Goal: Transaction & Acquisition: Purchase product/service

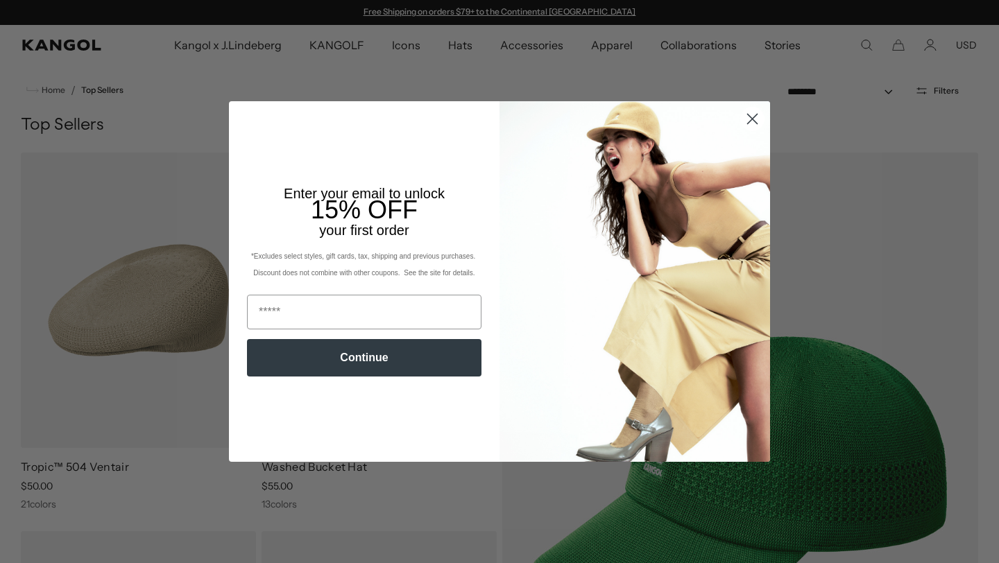
scroll to position [7, 0]
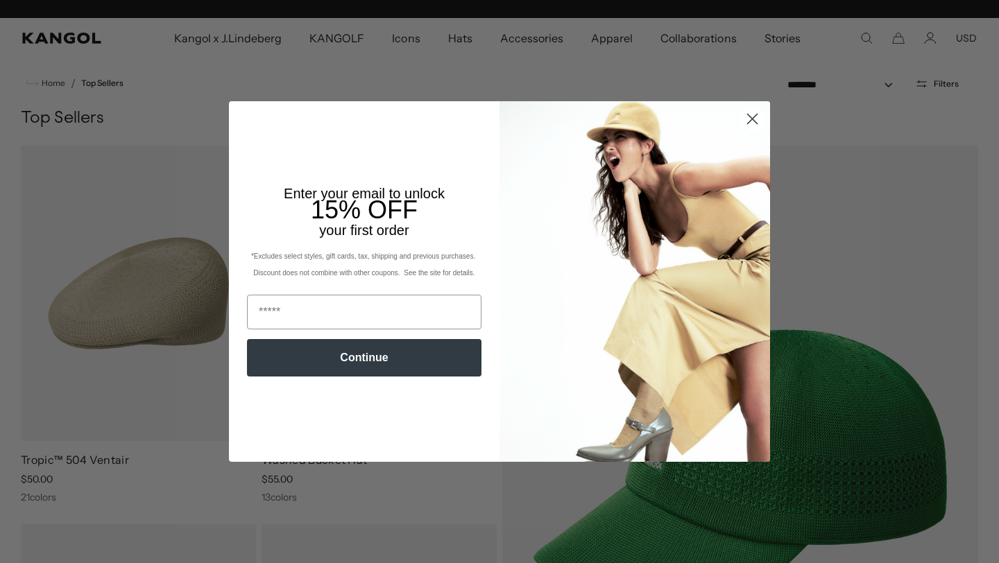
click at [748, 118] on circle "Close dialog" at bounding box center [752, 118] width 23 height 23
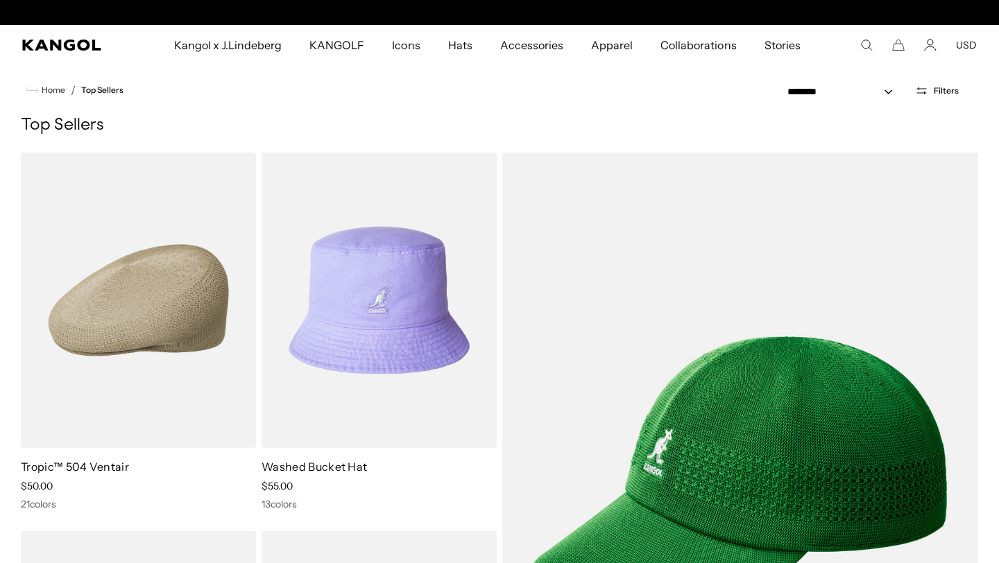
scroll to position [0, 0]
click at [933, 100] on div "**********" at bounding box center [880, 90] width 238 height 51
click at [933, 87] on button "Filters" at bounding box center [936, 91] width 60 height 12
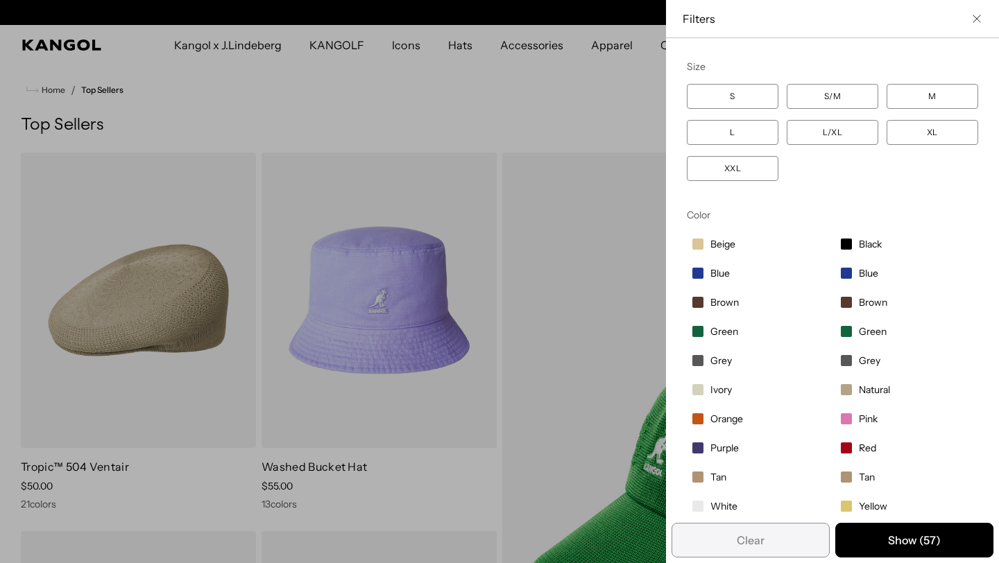
scroll to position [0, 286]
click at [843, 451] on span "Filter options" at bounding box center [845, 447] width 11 height 11
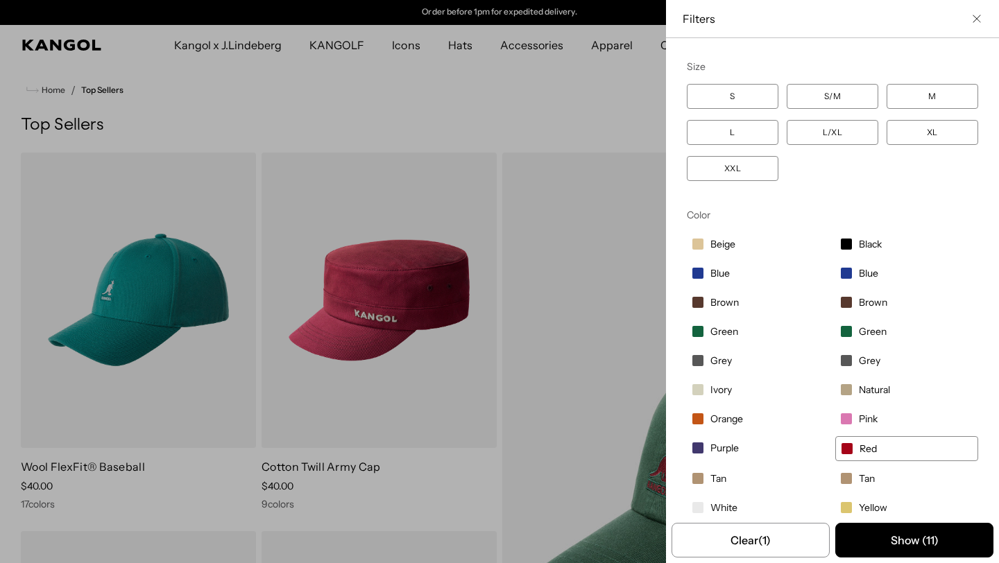
click at [701, 451] on span "Filter options" at bounding box center [697, 447] width 11 height 11
click at [856, 238] on label "Black" at bounding box center [906, 244] width 143 height 24
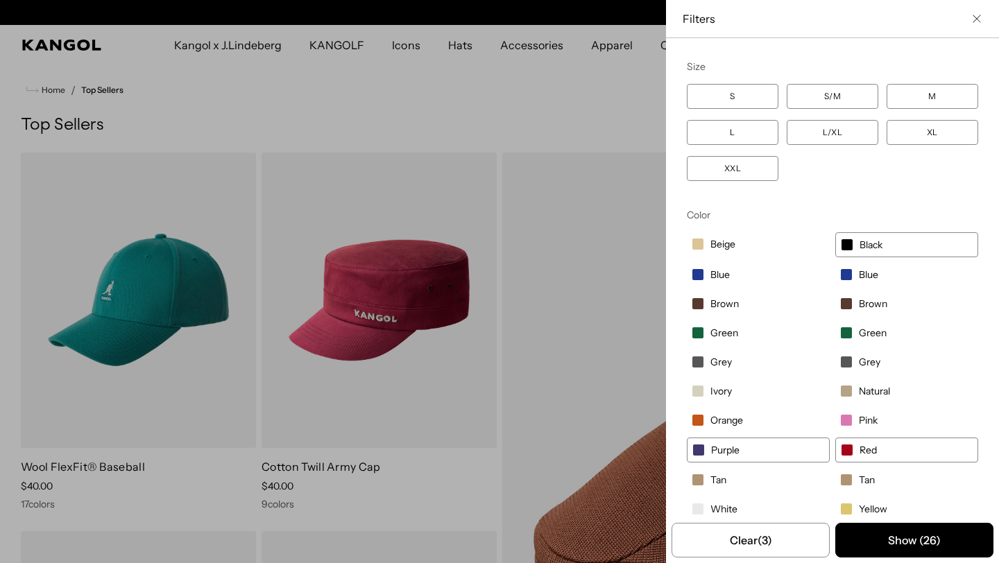
click at [851, 272] on span "Filter options" at bounding box center [845, 274] width 11 height 11
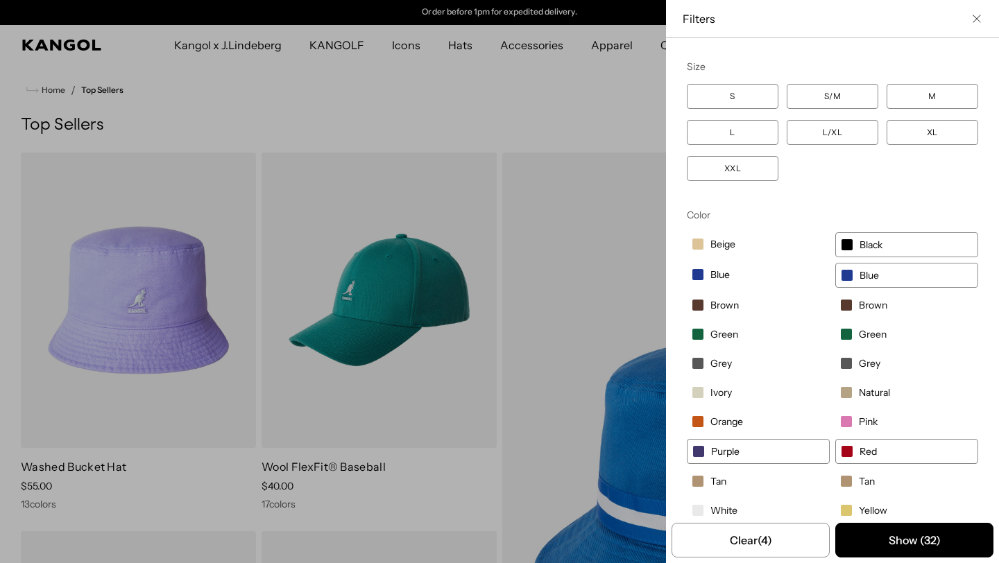
click at [859, 335] on span "Green" at bounding box center [872, 334] width 28 height 12
click at [510, 125] on div "Close filters list" at bounding box center [499, 281] width 999 height 563
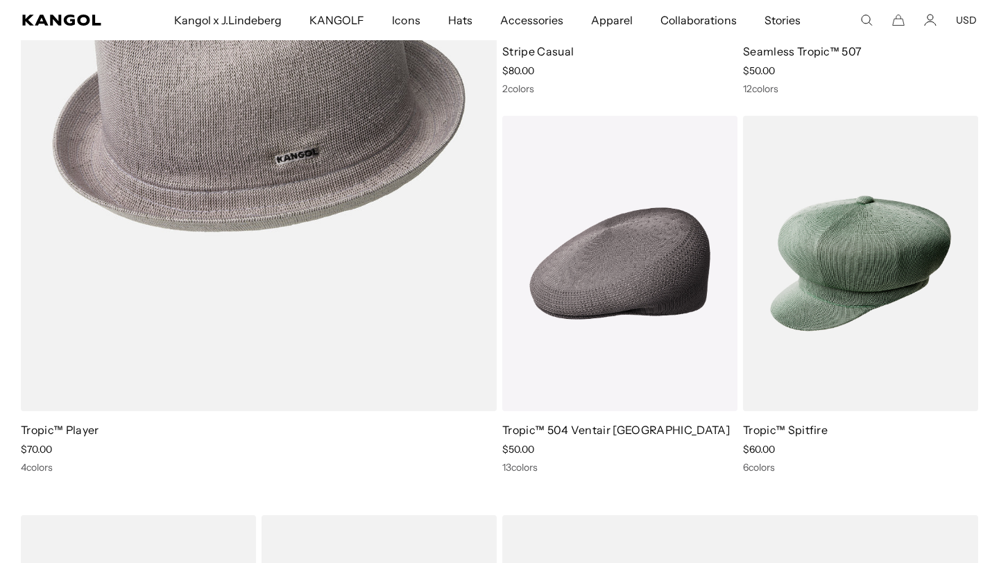
scroll to position [2753, 0]
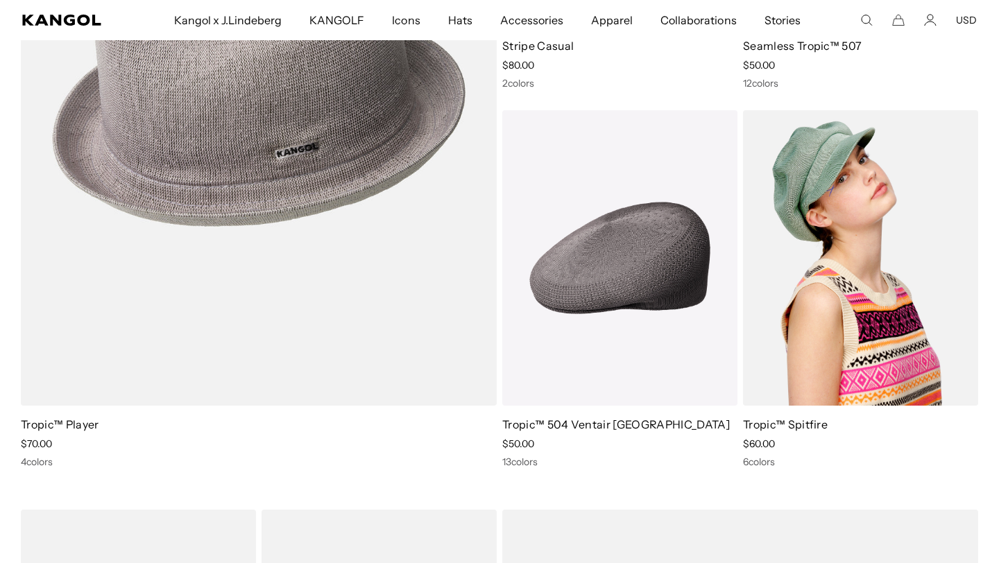
click at [819, 349] on img at bounding box center [860, 257] width 235 height 295
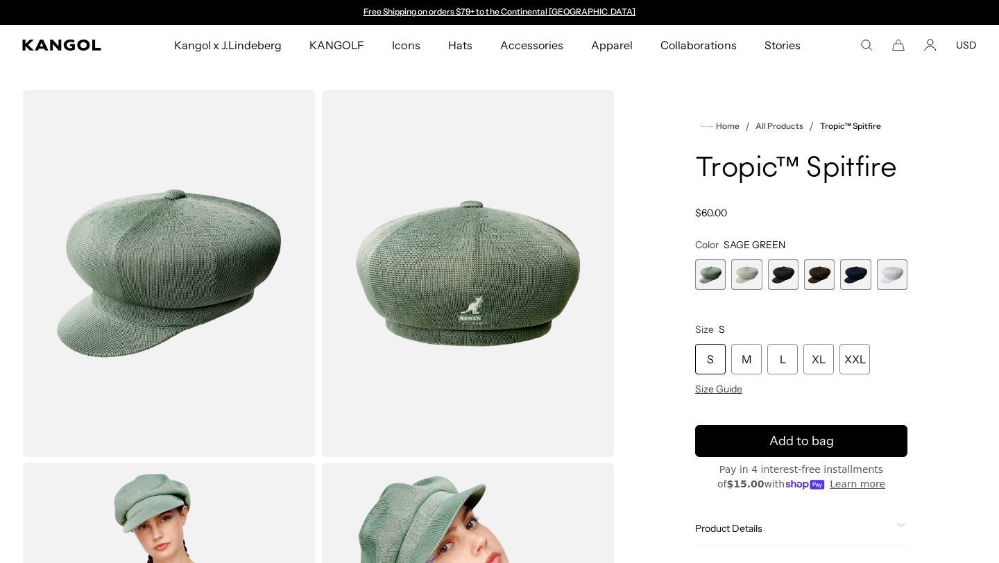
click at [787, 276] on span "3 of 6" at bounding box center [783, 274] width 31 height 31
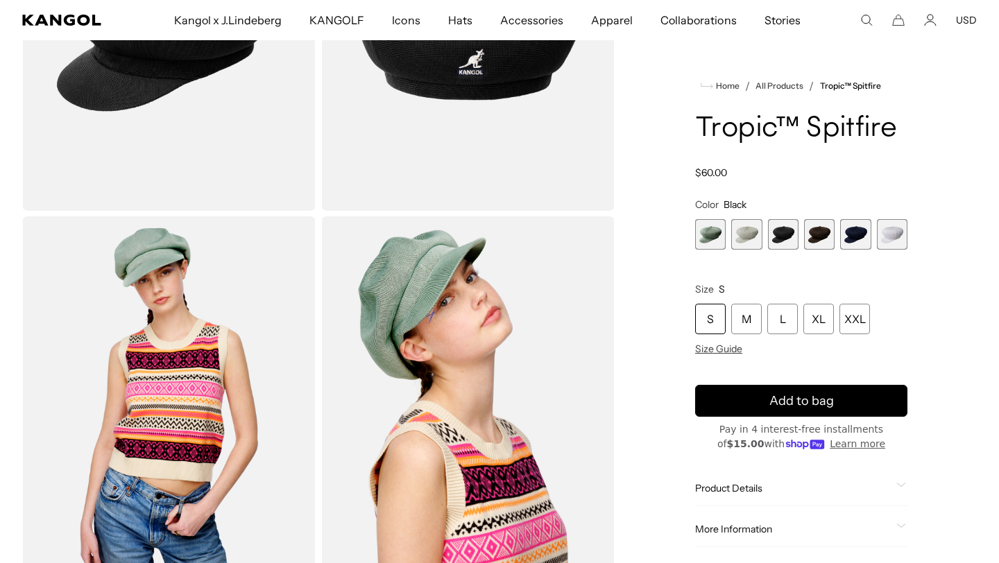
scroll to position [254, 0]
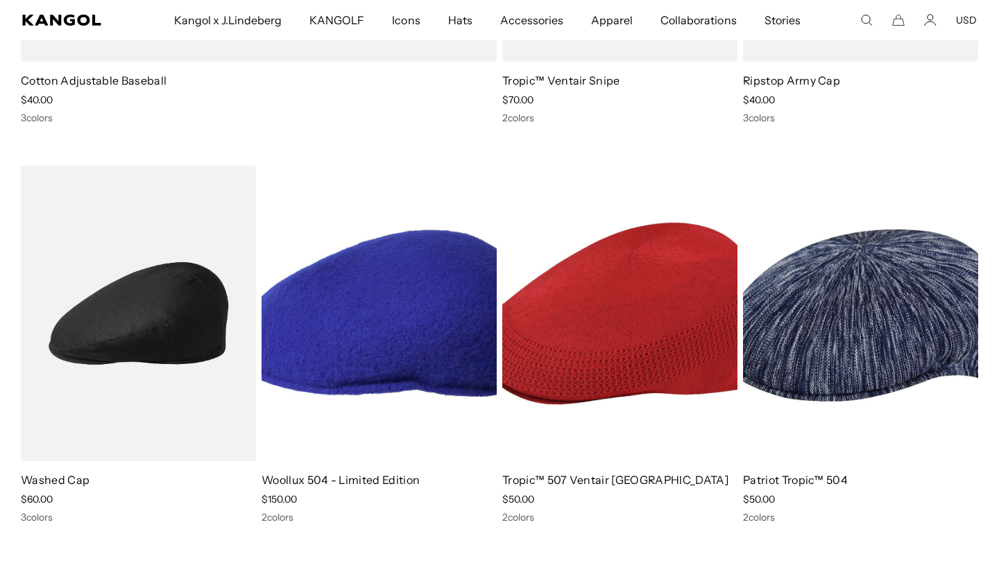
scroll to position [4653, 0]
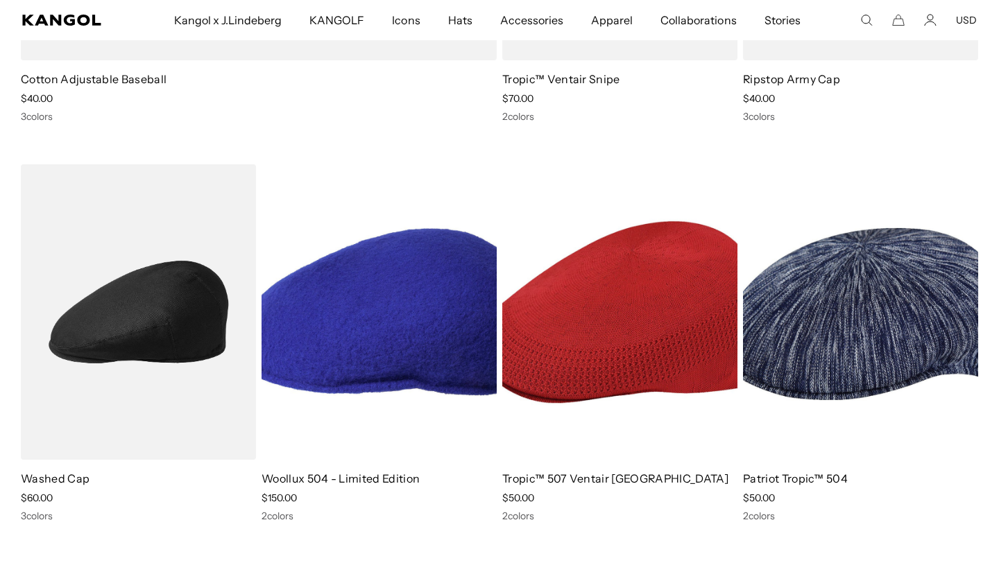
click at [364, 375] on img at bounding box center [378, 311] width 235 height 295
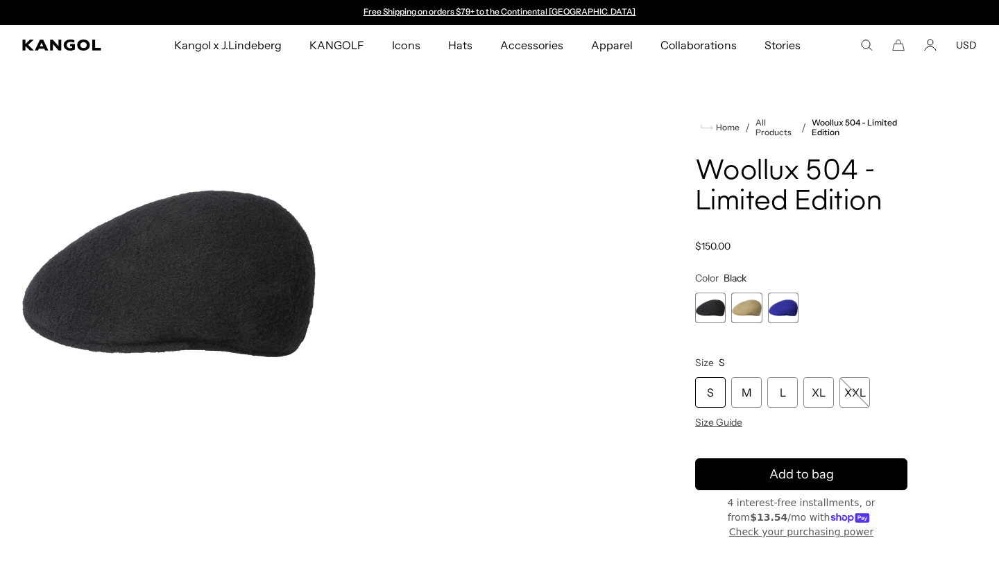
click at [772, 315] on span "3 of 3" at bounding box center [783, 308] width 31 height 31
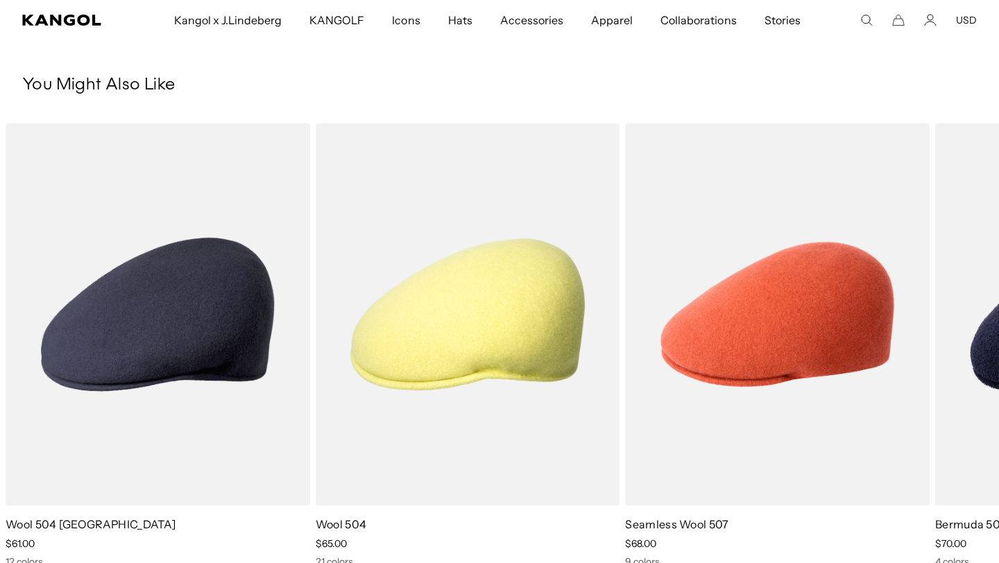
scroll to position [749, 0]
